Goal: Task Accomplishment & Management: Use online tool/utility

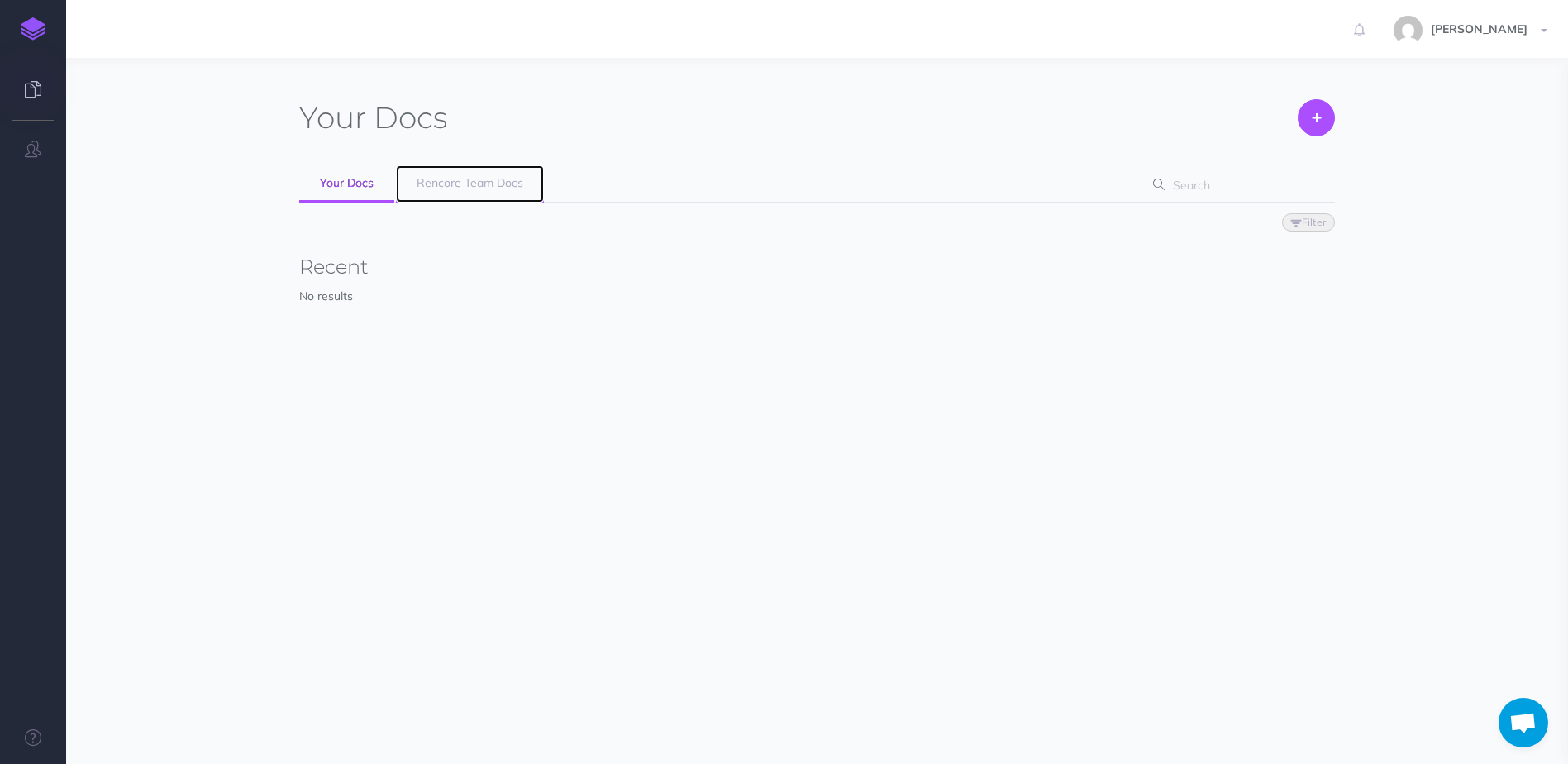
click at [468, 179] on span "Rencore Team Docs" at bounding box center [470, 183] width 107 height 15
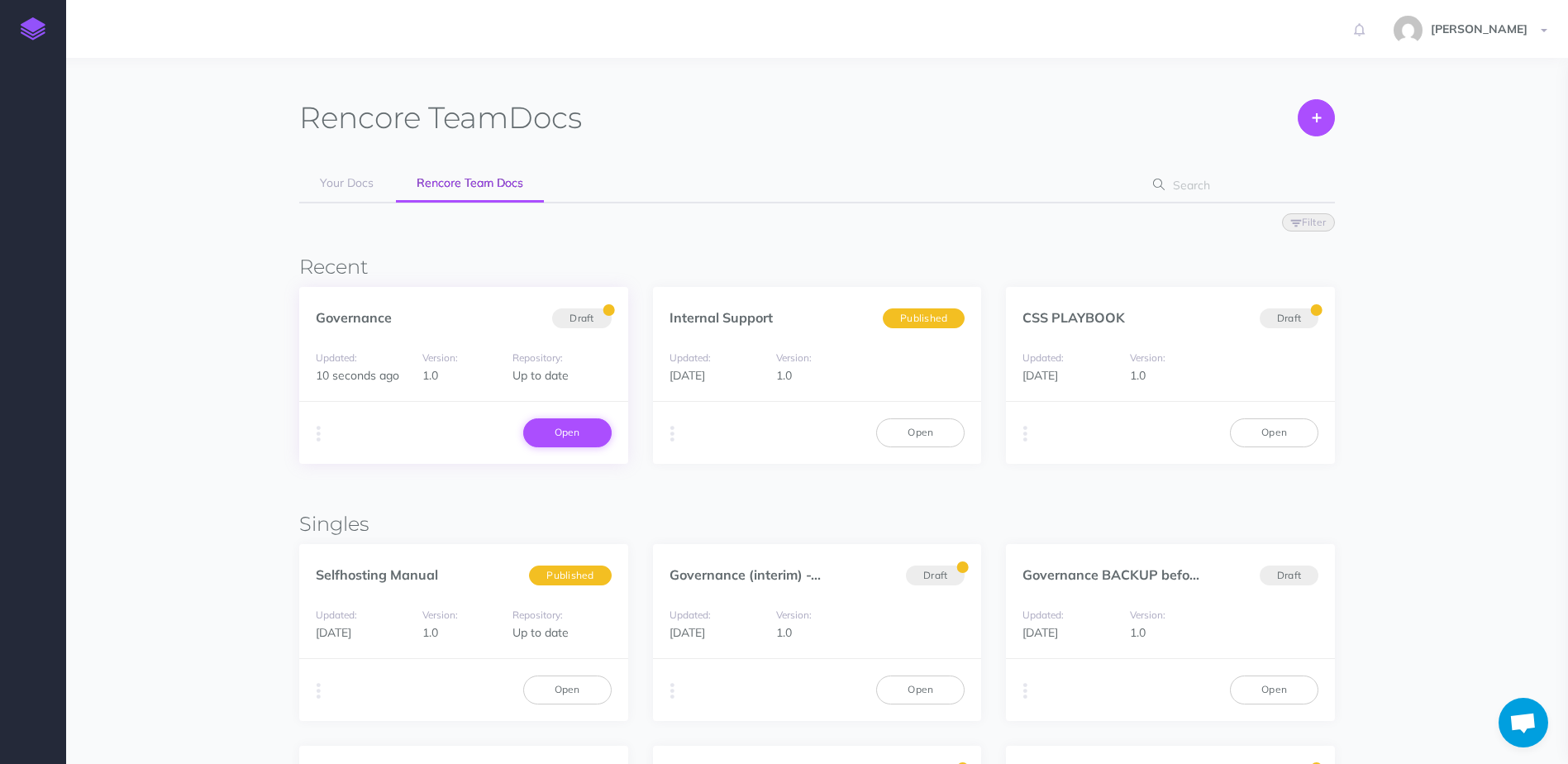
click at [565, 435] on link "Open" at bounding box center [567, 433] width 88 height 28
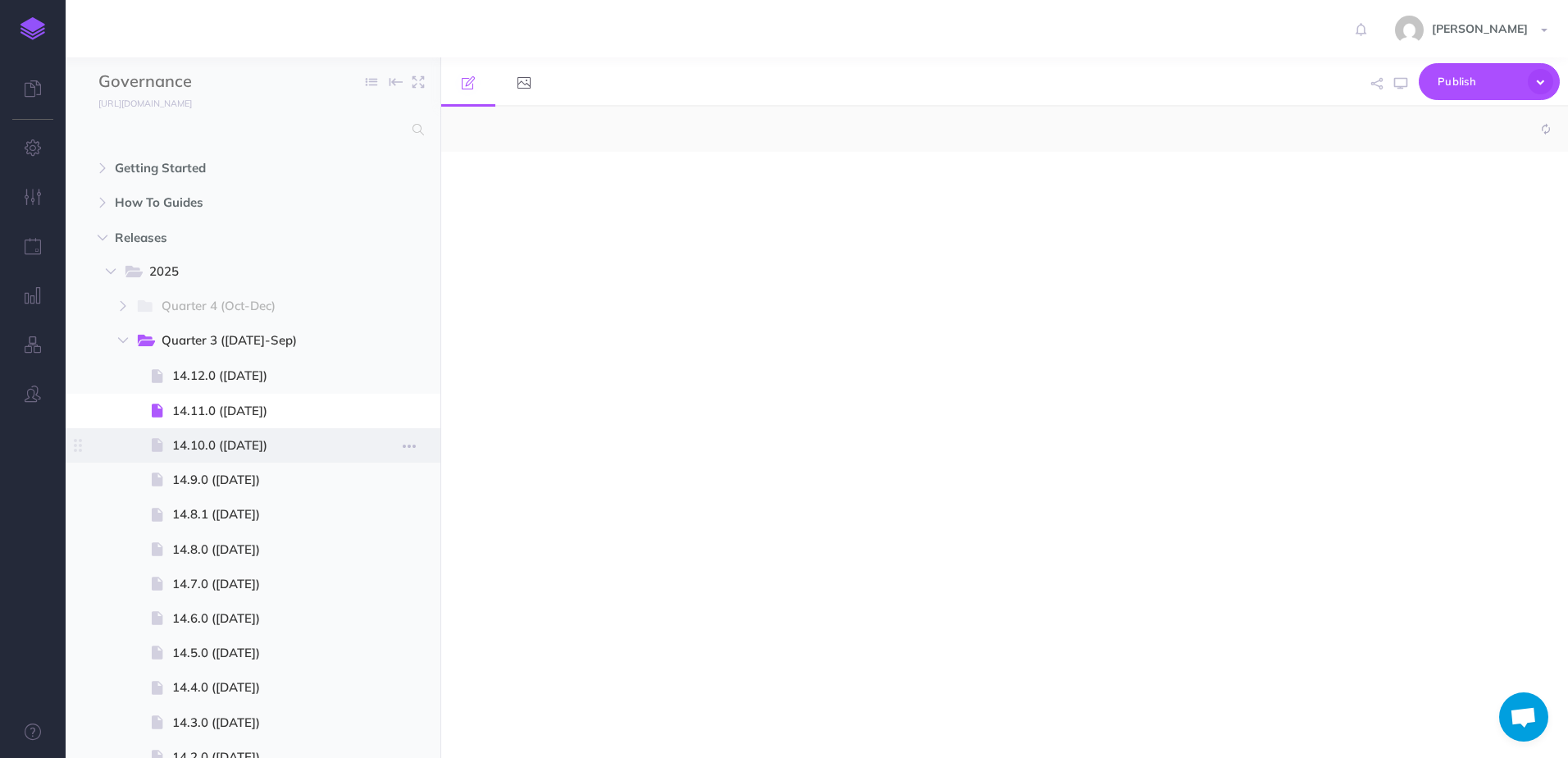
select select "null"
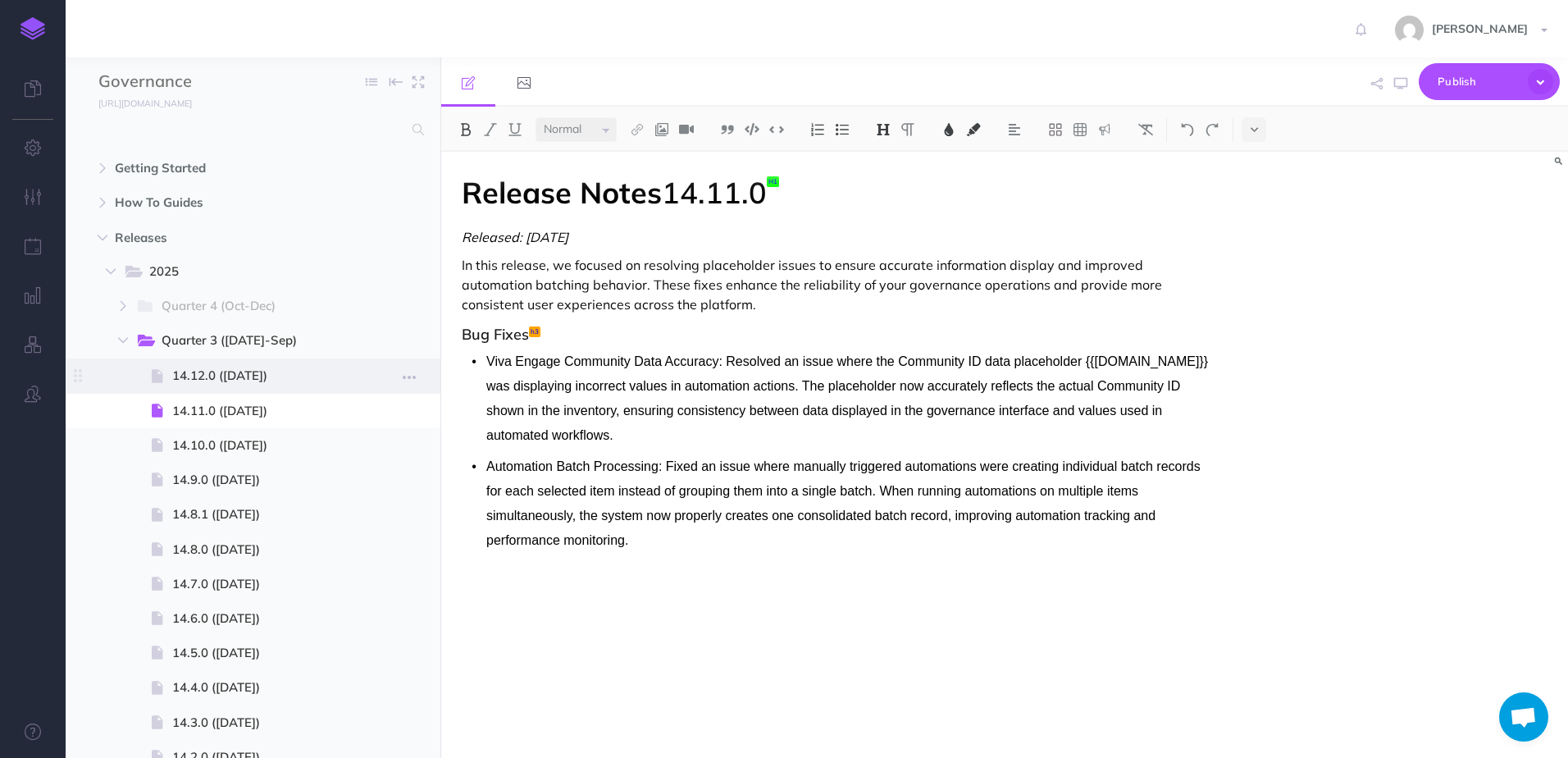
click at [213, 374] on span "14.12.0 ([DATE])" at bounding box center [257, 376] width 170 height 20
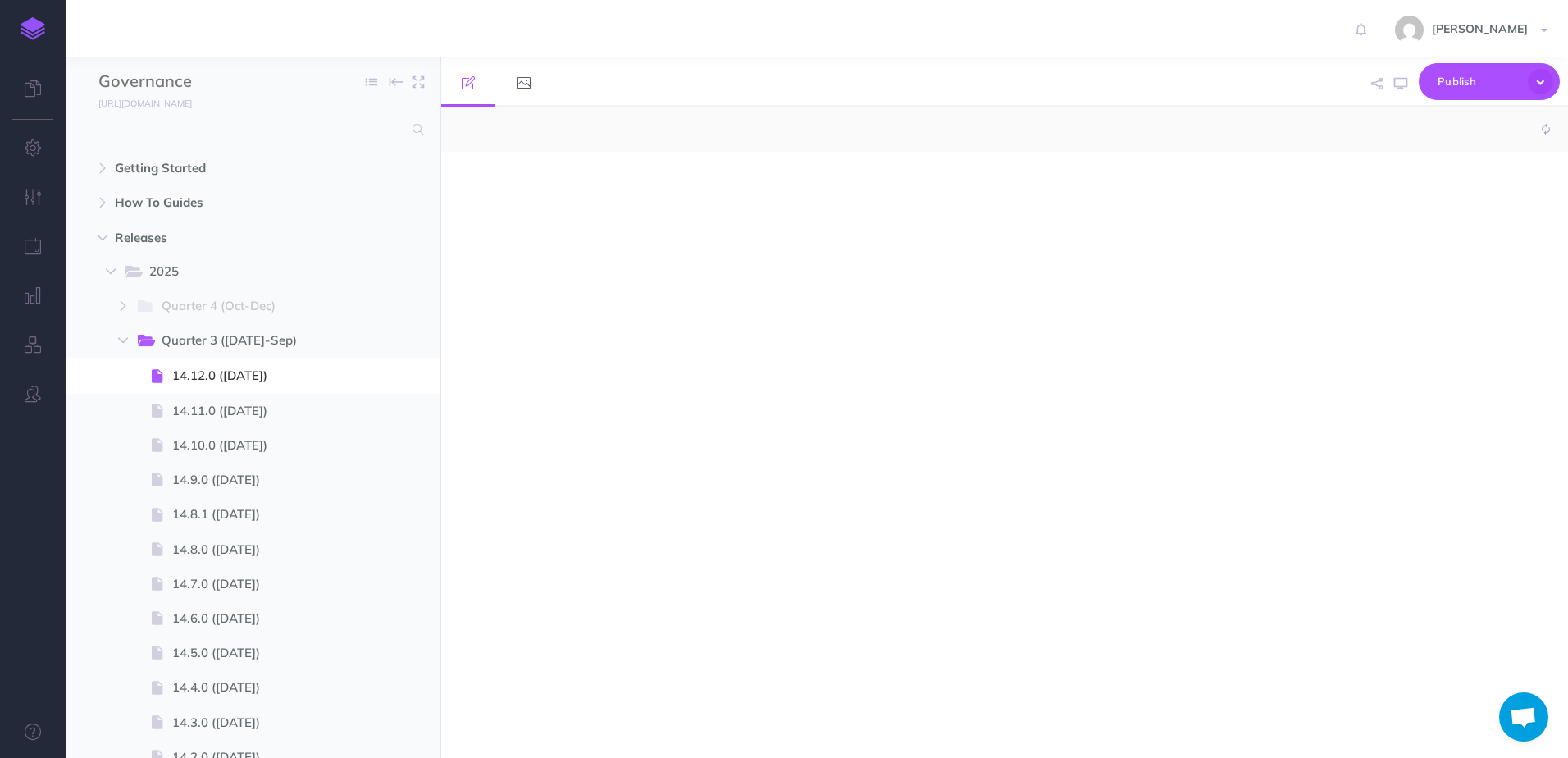
select select "null"
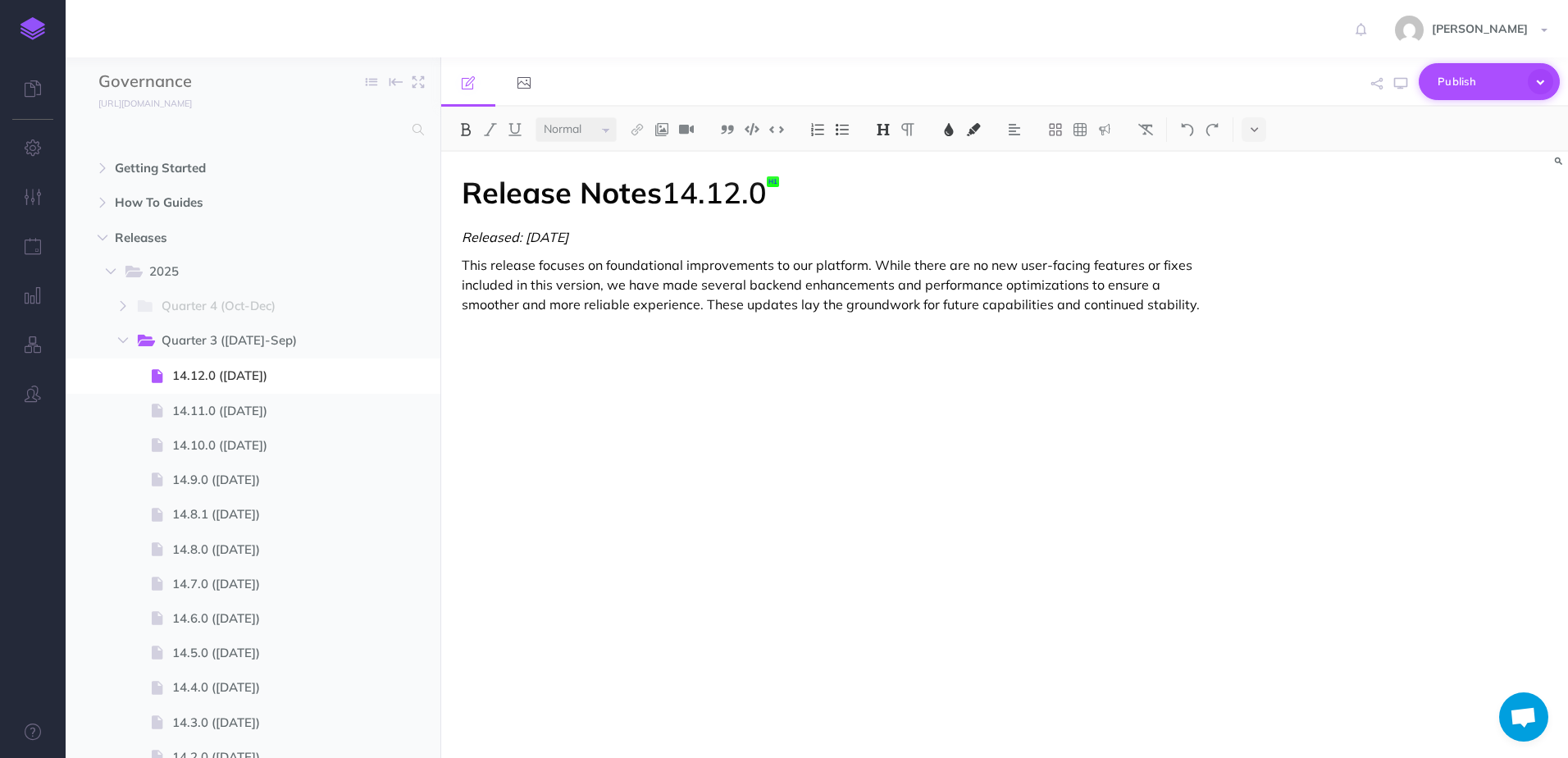
click at [1538, 84] on icon "button" at bounding box center [1541, 81] width 26 height 26
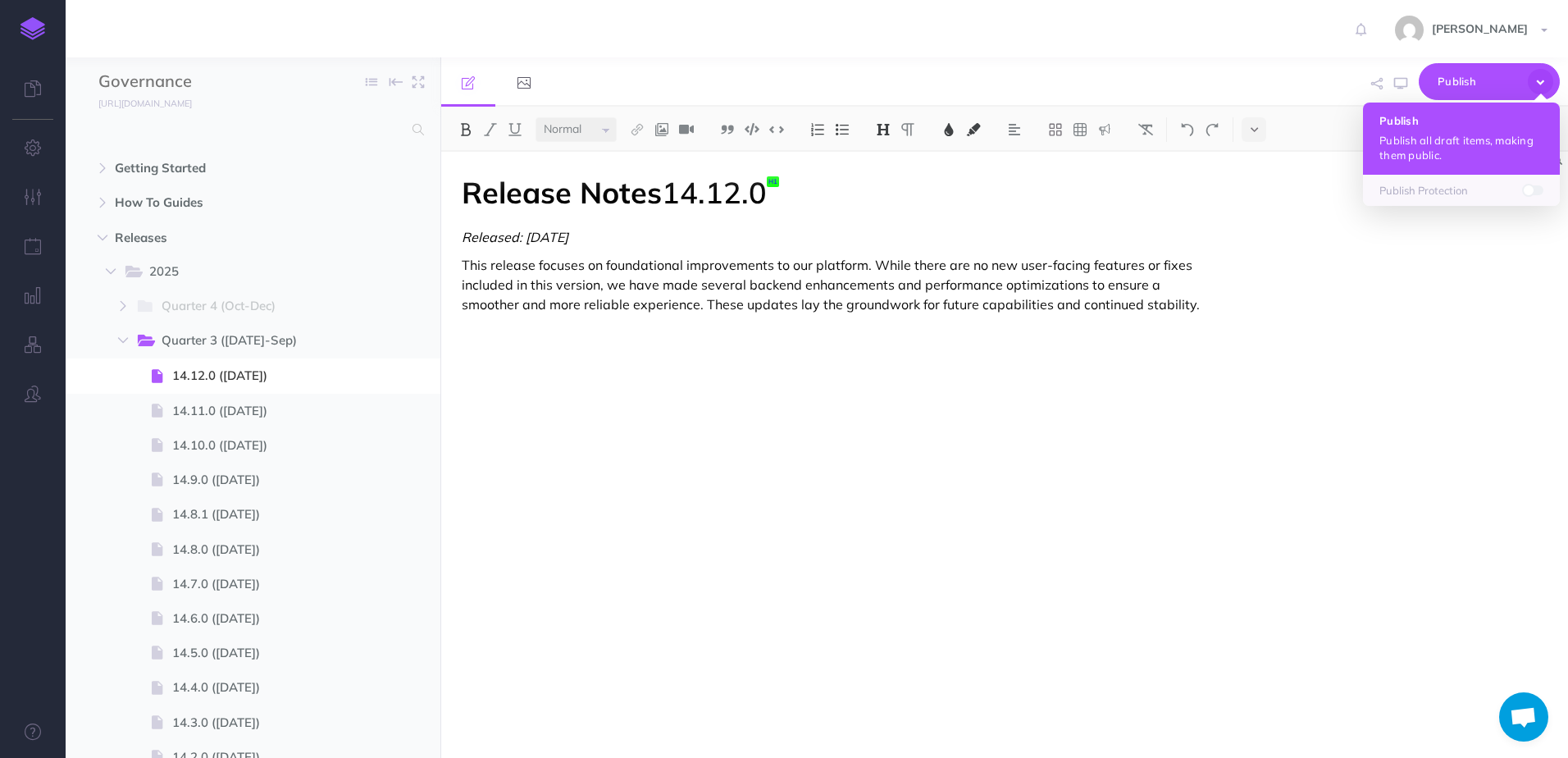
click at [1472, 143] on p "Publish all draft items, making them public." at bounding box center [1461, 147] width 164 height 30
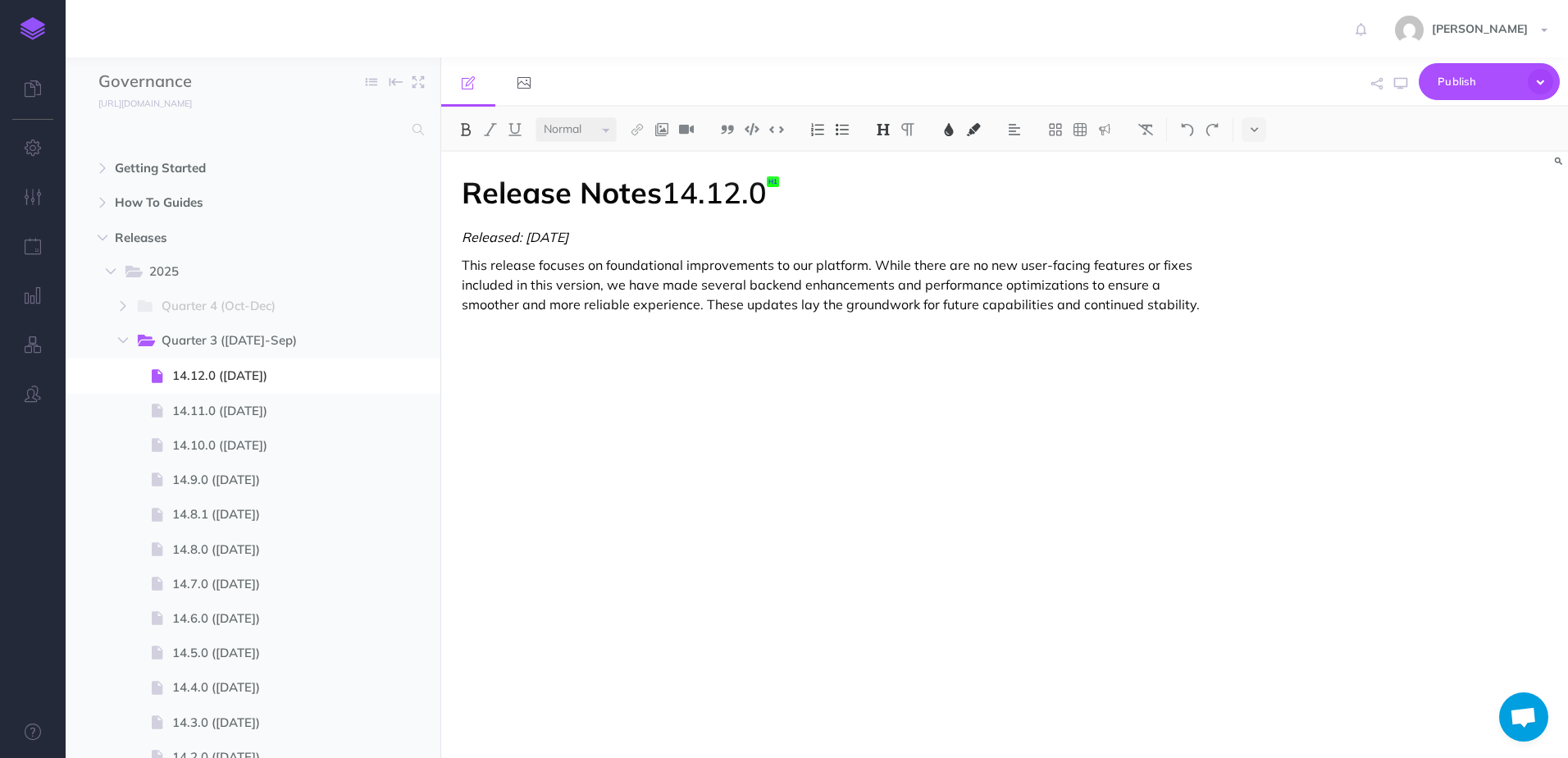
click at [51, 32] on link at bounding box center [32, 28] width 65 height 57
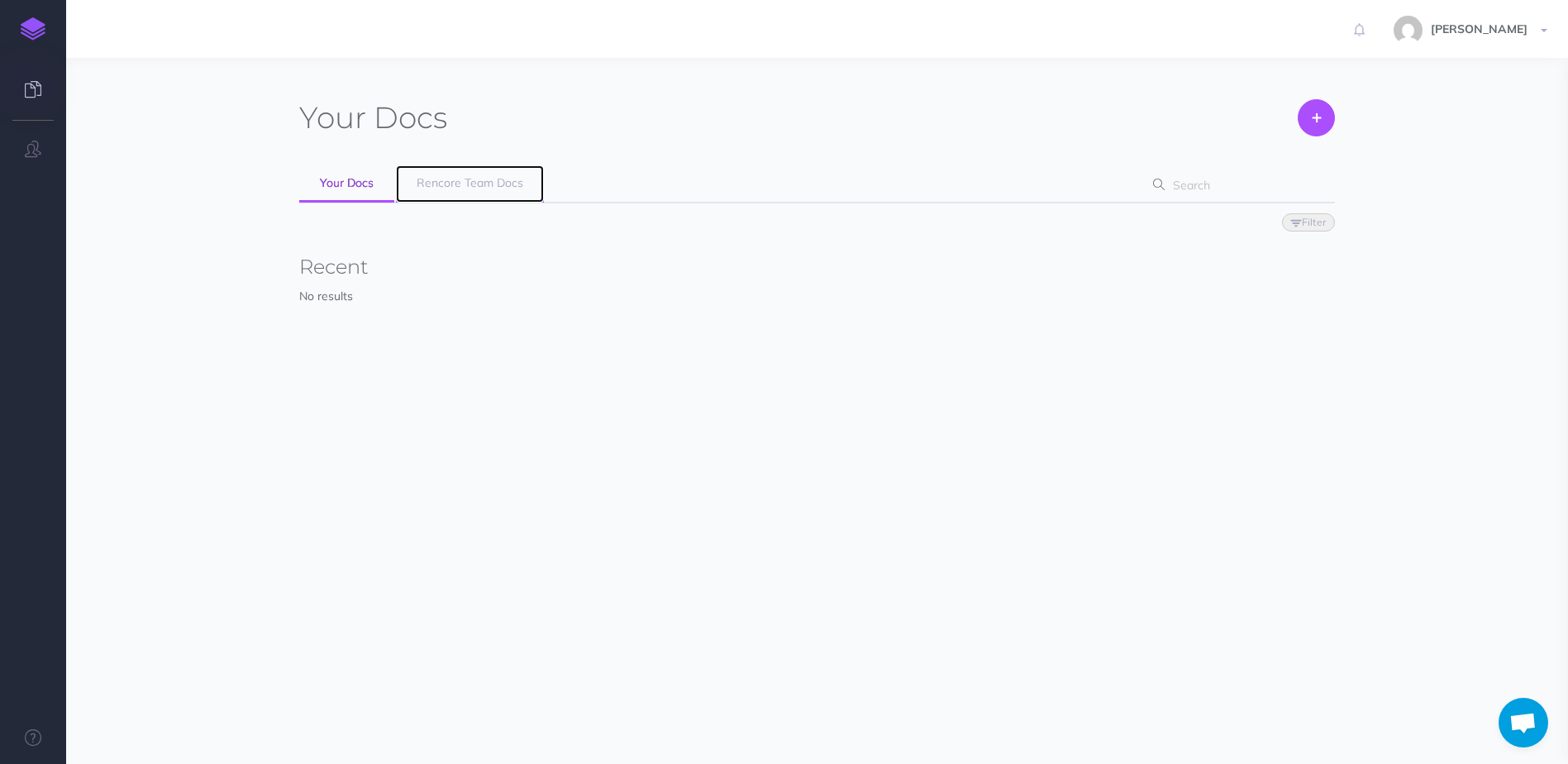
click at [467, 198] on link "Rencore Team Docs" at bounding box center [470, 184] width 148 height 38
